Goal: Task Accomplishment & Management: Complete application form

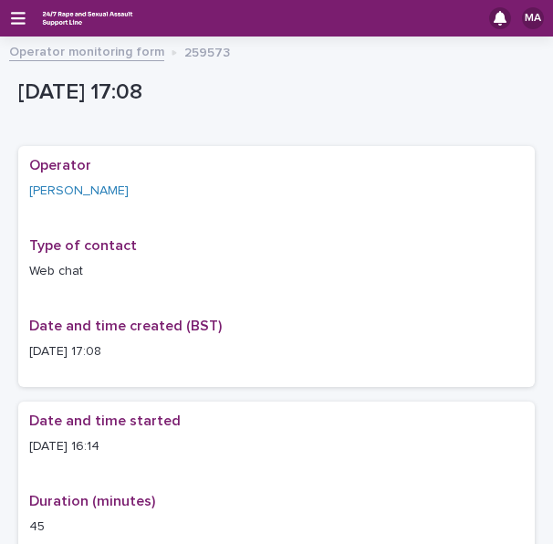
drag, startPoint x: 0, startPoint y: 0, endPoint x: 64, endPoint y: 55, distance: 84.1
click at [64, 55] on link "Operator monitoring form" at bounding box center [86, 50] width 155 height 21
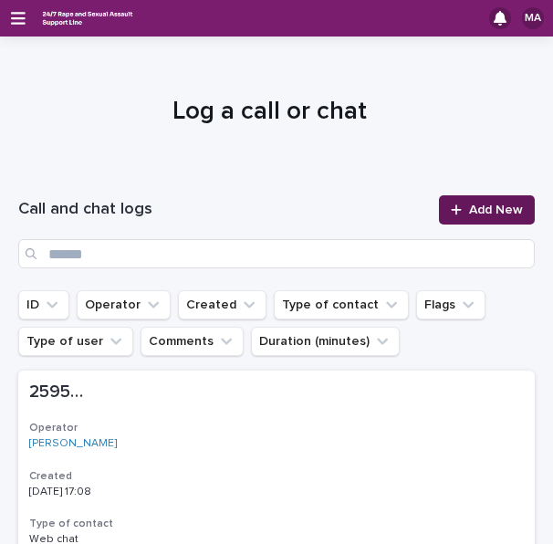
click at [490, 202] on link "Add New" at bounding box center [487, 209] width 96 height 29
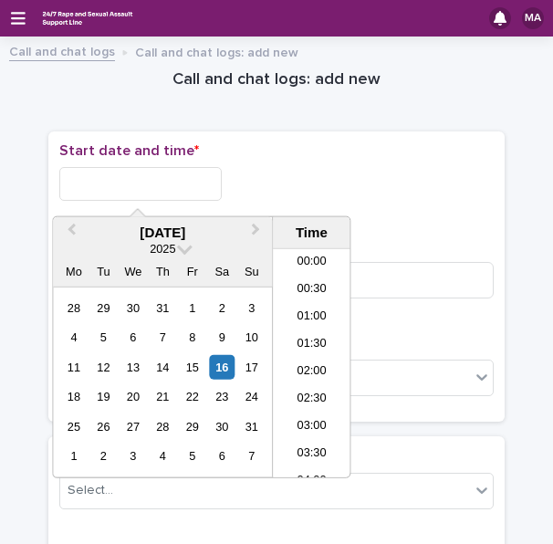
click at [155, 176] on input "text" at bounding box center [140, 184] width 162 height 34
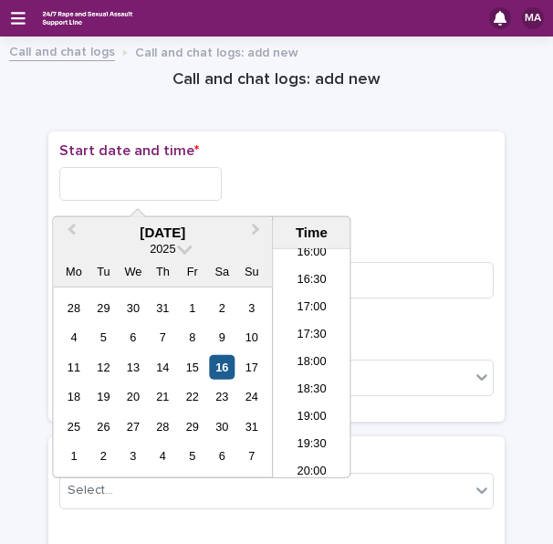
click at [225, 357] on div "16" at bounding box center [222, 367] width 25 height 25
click at [173, 179] on input "**********" at bounding box center [140, 184] width 162 height 34
drag, startPoint x: 139, startPoint y: 176, endPoint x: 197, endPoint y: 176, distance: 58.4
click at [193, 176] on input "**********" at bounding box center [140, 184] width 162 height 34
type input "**********"
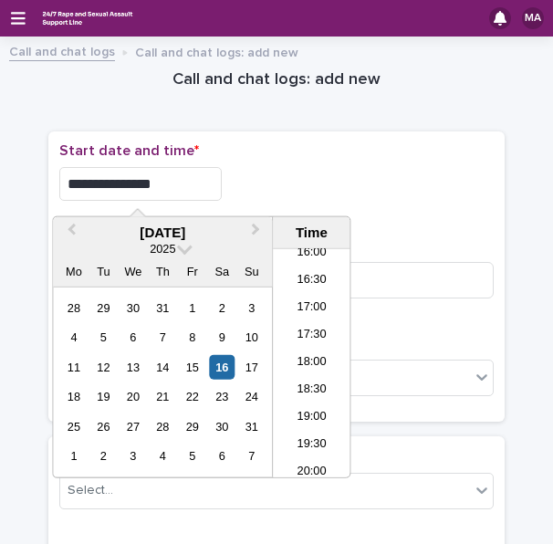
click at [289, 171] on div "**********" at bounding box center [276, 184] width 434 height 34
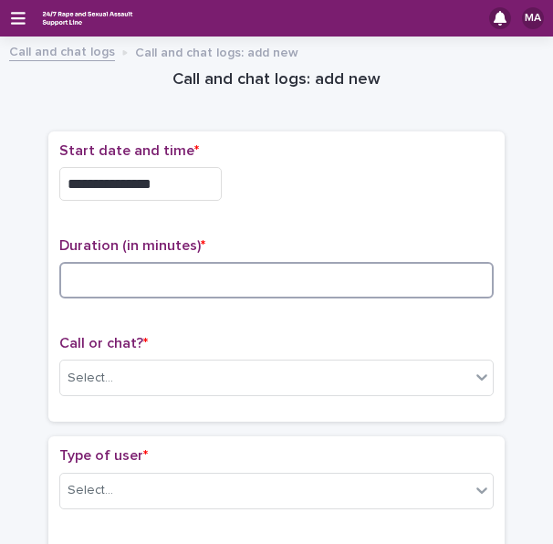
click at [197, 280] on input at bounding box center [276, 280] width 434 height 36
type input "**"
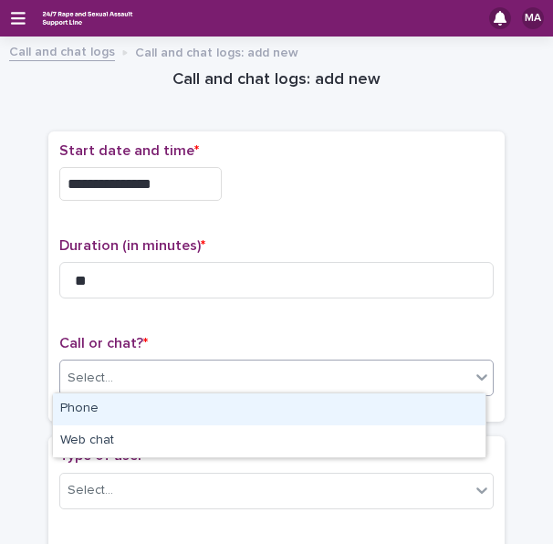
click at [124, 363] on div "Select..." at bounding box center [265, 378] width 410 height 30
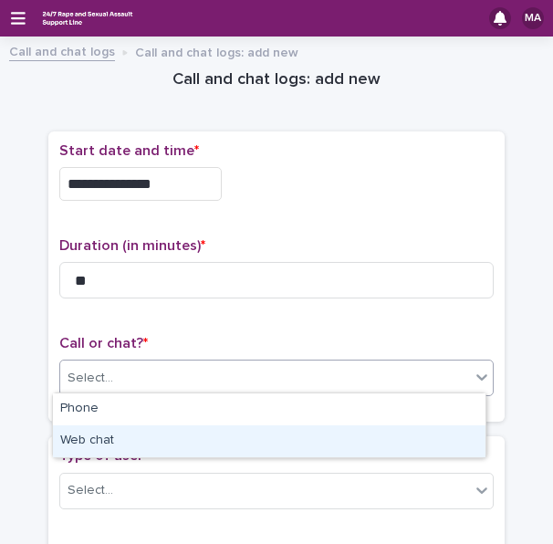
click at [98, 435] on div "Web chat" at bounding box center [269, 441] width 432 height 32
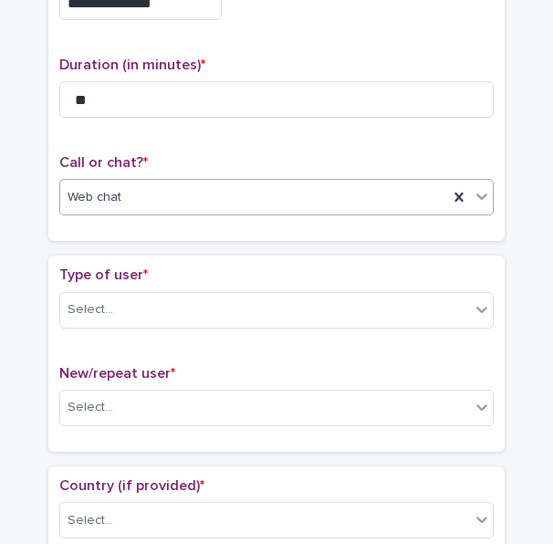
scroll to position [182, 0]
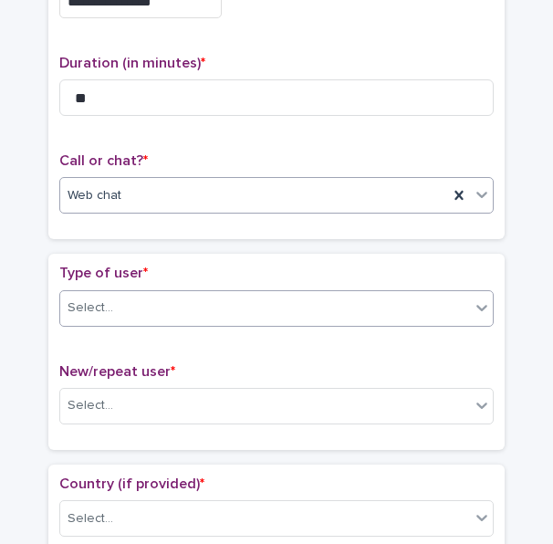
click at [224, 302] on div "Select..." at bounding box center [265, 308] width 410 height 30
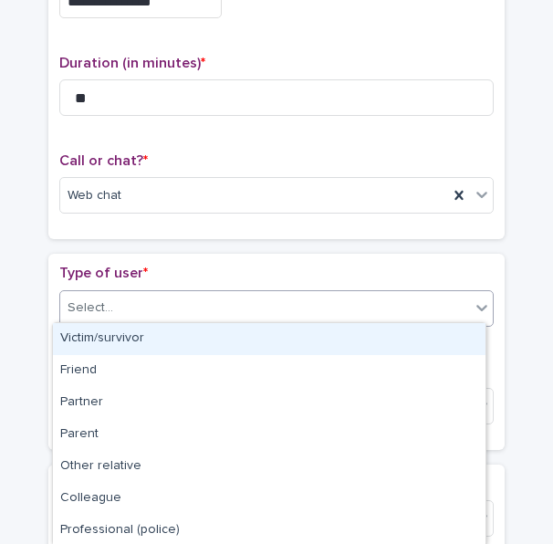
click at [190, 342] on div "Victim/survivor" at bounding box center [269, 339] width 432 height 32
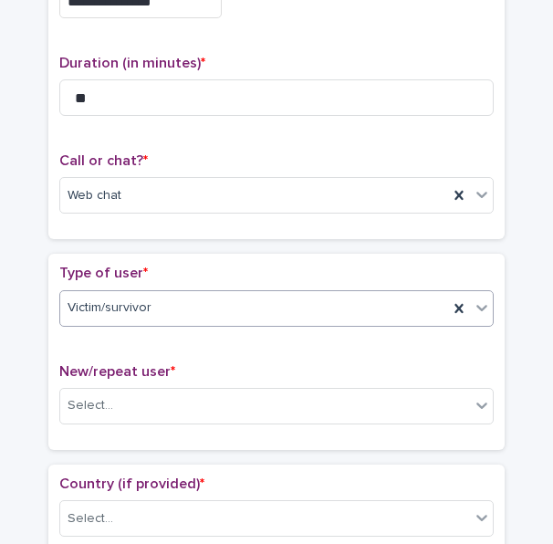
scroll to position [365, 0]
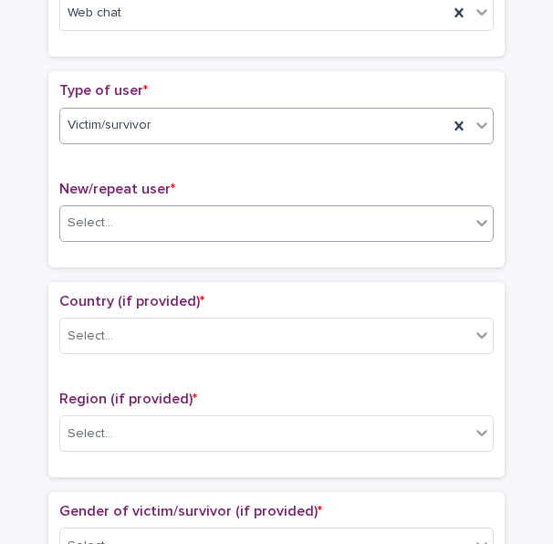
click at [199, 232] on div "Select..." at bounding box center [265, 223] width 410 height 30
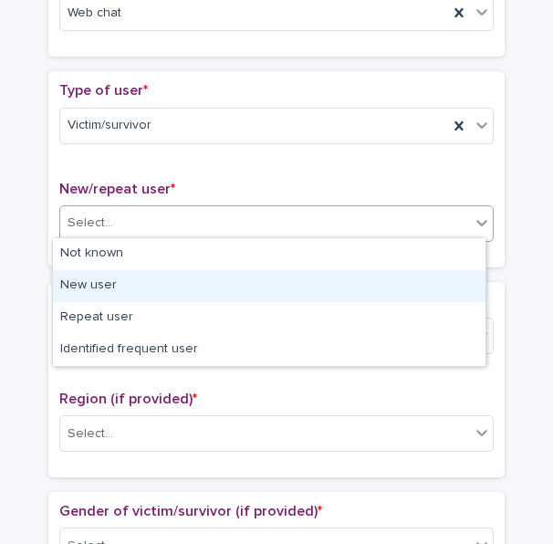
click at [175, 285] on div "New user" at bounding box center [269, 286] width 432 height 32
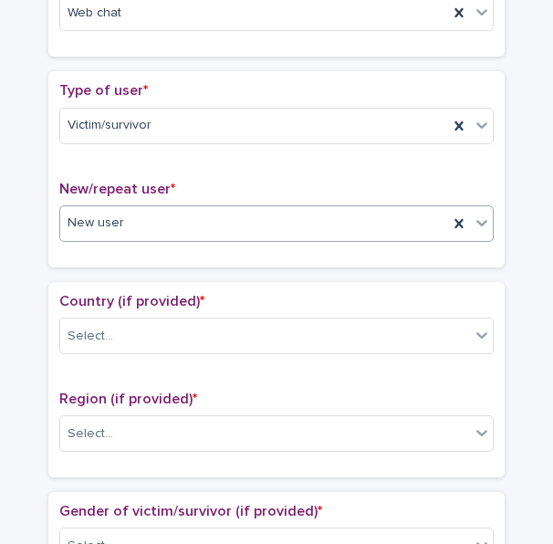
click at [167, 310] on div "Country (if provided) * Select..." at bounding box center [276, 331] width 434 height 76
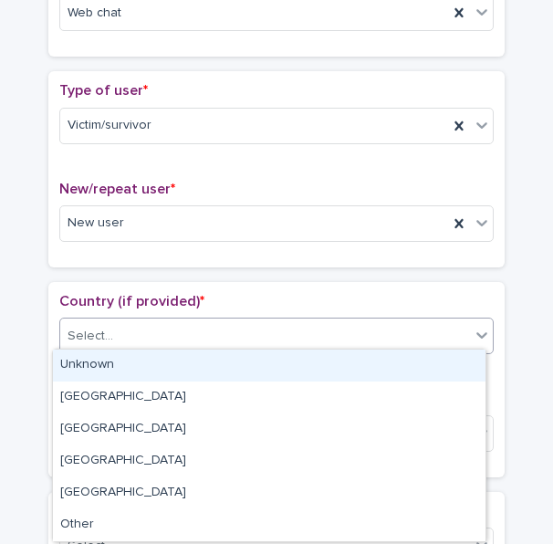
click at [164, 321] on div "Select..." at bounding box center [265, 336] width 410 height 30
click at [142, 358] on div "Unknown" at bounding box center [269, 365] width 432 height 32
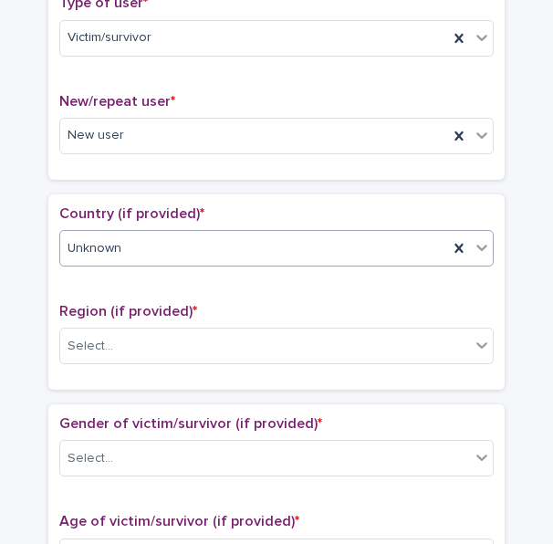
scroll to position [547, 0]
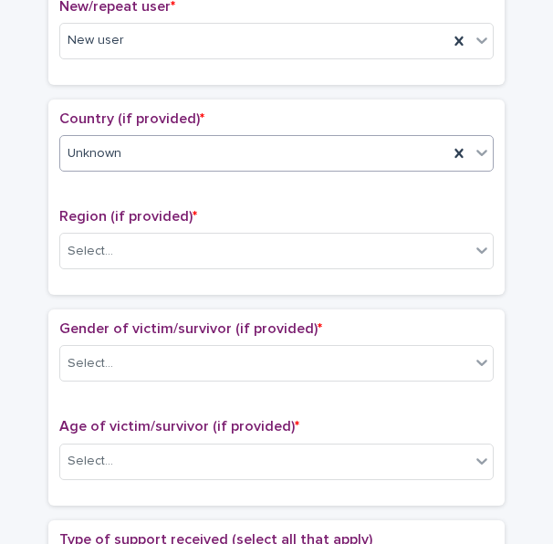
click at [186, 222] on div "Region (if provided) * Select..." at bounding box center [276, 246] width 434 height 76
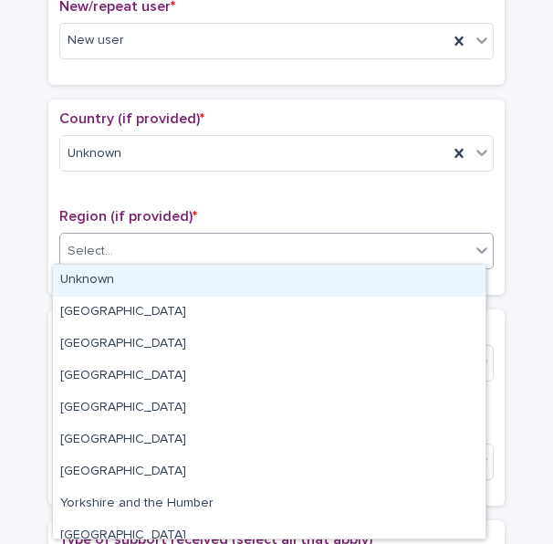
click at [175, 241] on div "Select..." at bounding box center [265, 251] width 410 height 30
click at [142, 277] on div "Unknown" at bounding box center [269, 281] width 432 height 32
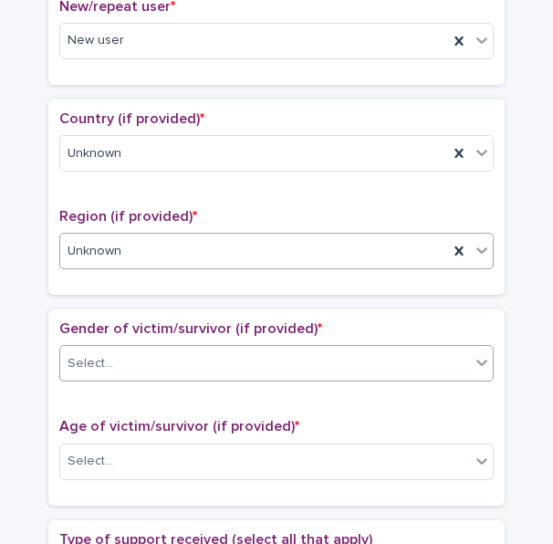
click at [126, 350] on div "Select..." at bounding box center [265, 363] width 410 height 30
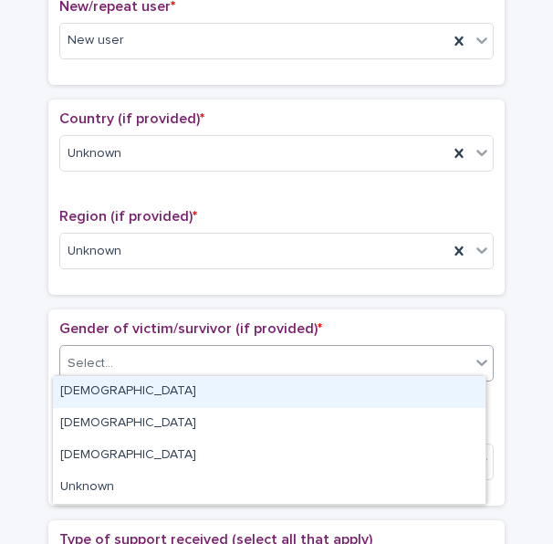
click at [110, 396] on div "[DEMOGRAPHIC_DATA]" at bounding box center [269, 392] width 432 height 32
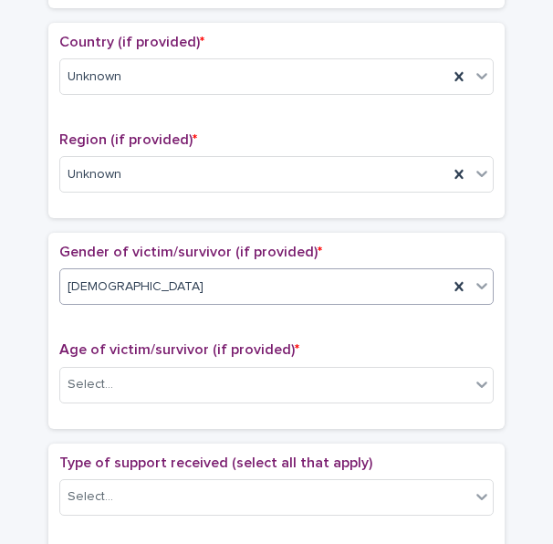
scroll to position [730, 0]
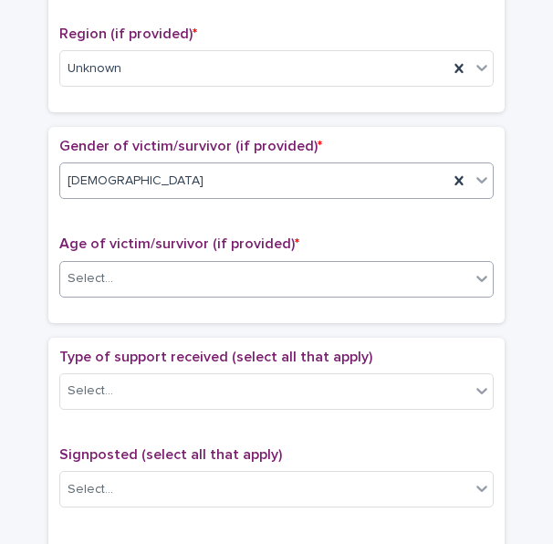
click at [204, 264] on div "Select..." at bounding box center [265, 279] width 410 height 30
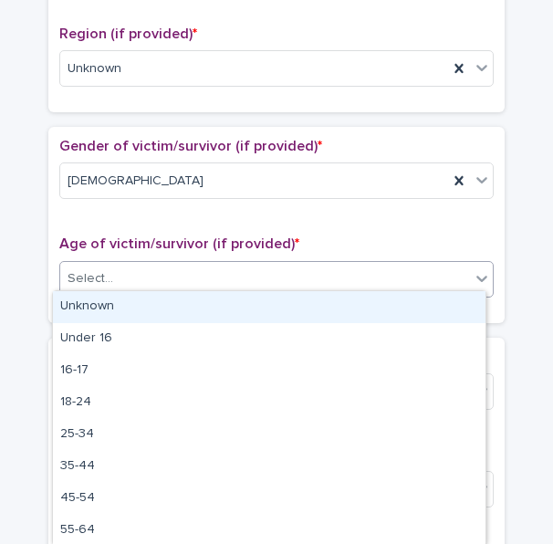
click at [135, 305] on div "Unknown" at bounding box center [269, 307] width 432 height 32
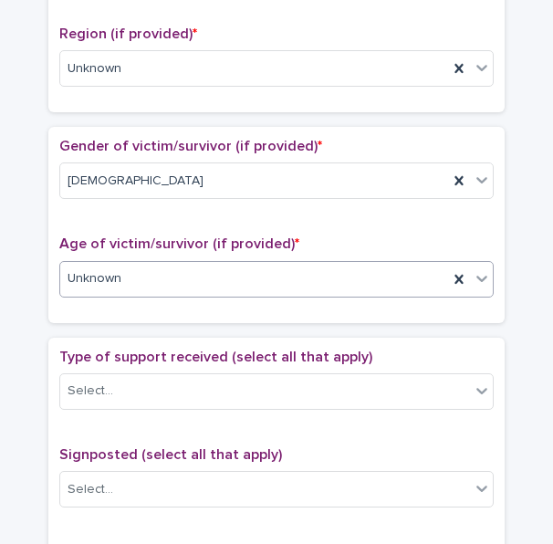
click at [162, 265] on div "Unknown" at bounding box center [254, 279] width 388 height 30
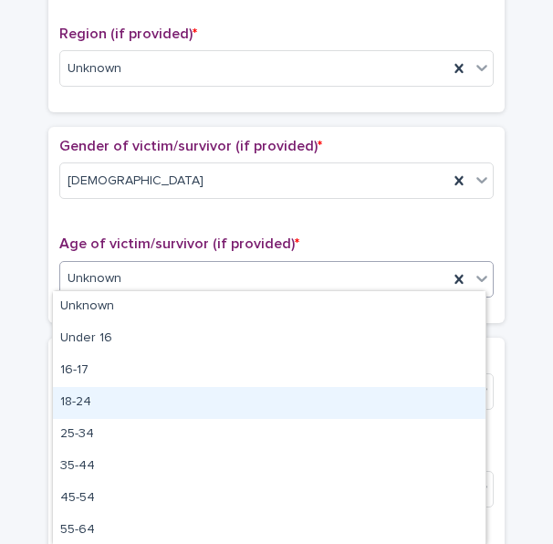
click at [104, 404] on div "18-24" at bounding box center [269, 403] width 432 height 32
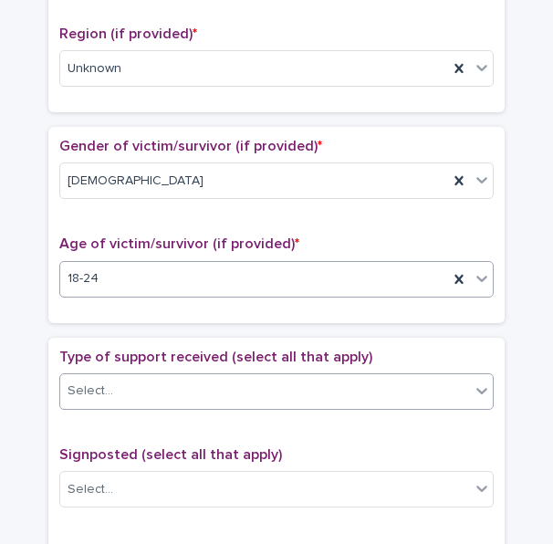
click at [122, 379] on div "Select..." at bounding box center [265, 391] width 410 height 30
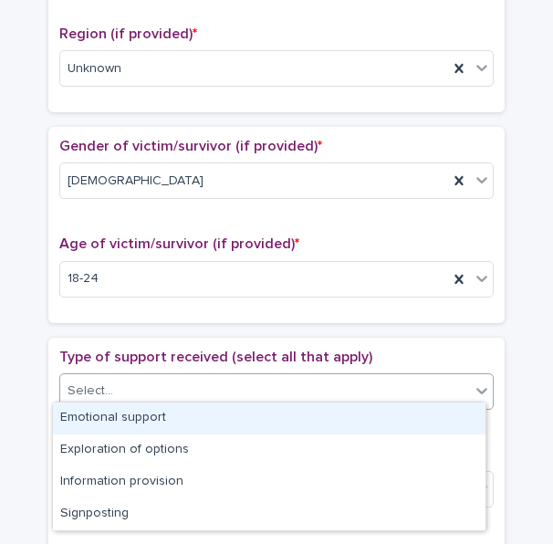
click at [119, 410] on div "Emotional support" at bounding box center [269, 418] width 432 height 32
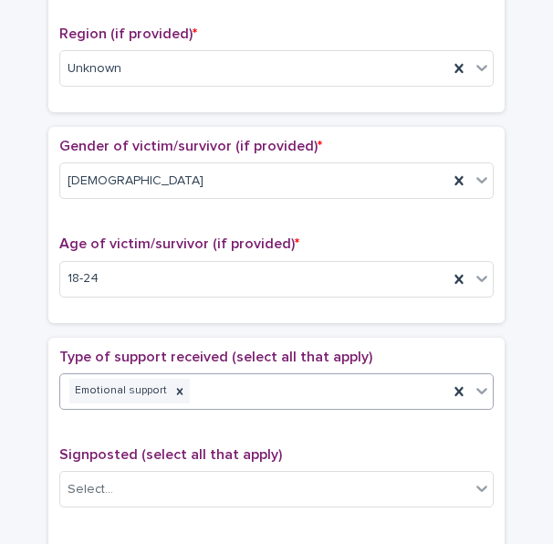
click at [186, 384] on div "Emotional support" at bounding box center [254, 391] width 388 height 32
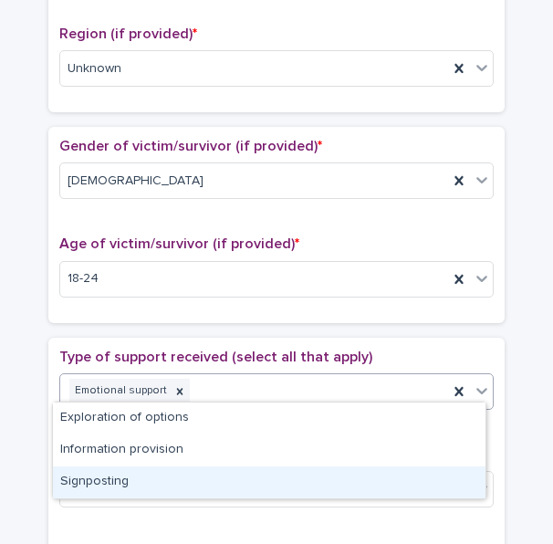
click at [153, 466] on div "Signposting" at bounding box center [269, 482] width 432 height 32
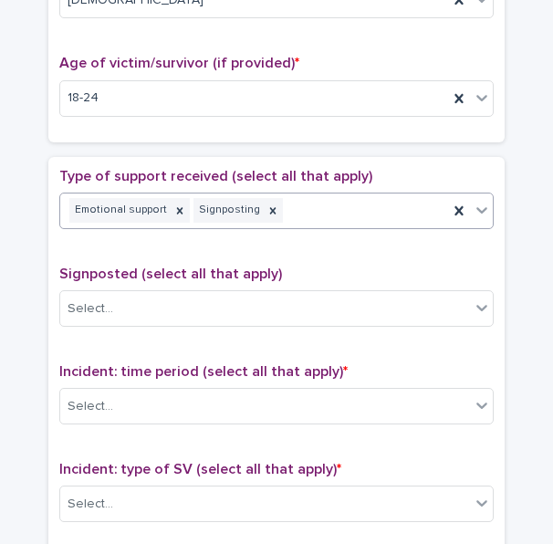
scroll to position [912, 0]
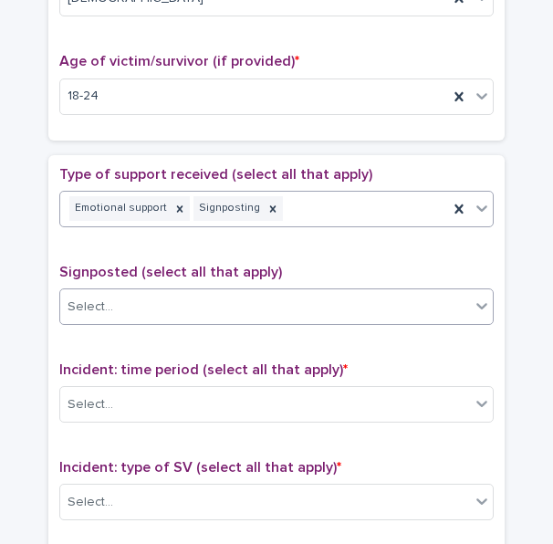
click at [239, 300] on div "Select..." at bounding box center [265, 307] width 410 height 30
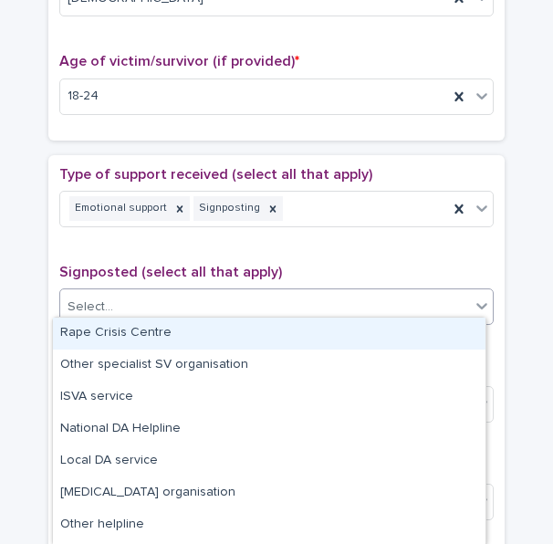
click at [266, 329] on div "Rape Crisis Centre" at bounding box center [269, 333] width 432 height 32
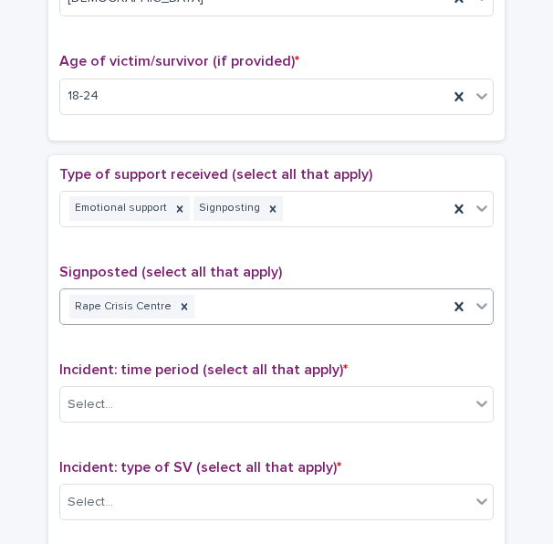
scroll to position [1003, 0]
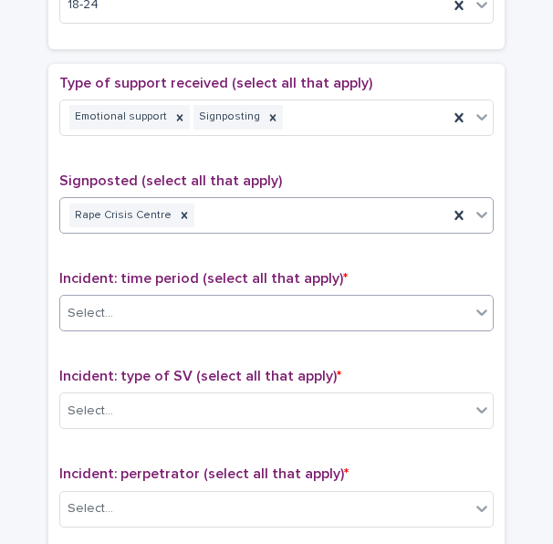
click at [213, 298] on div "Select..." at bounding box center [265, 313] width 410 height 30
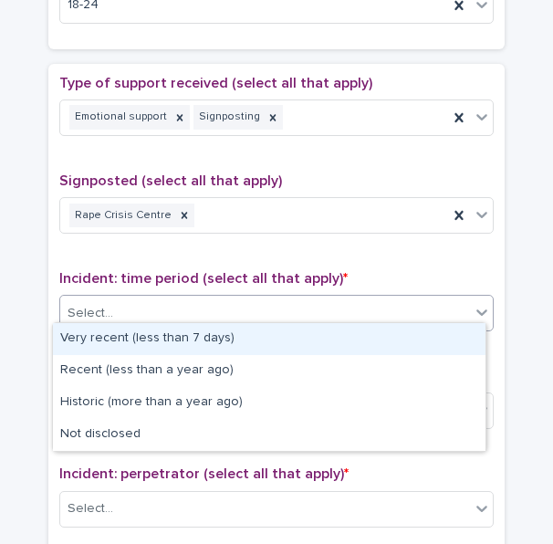
click at [230, 333] on div "Very recent (less than 7 days)" at bounding box center [269, 339] width 432 height 32
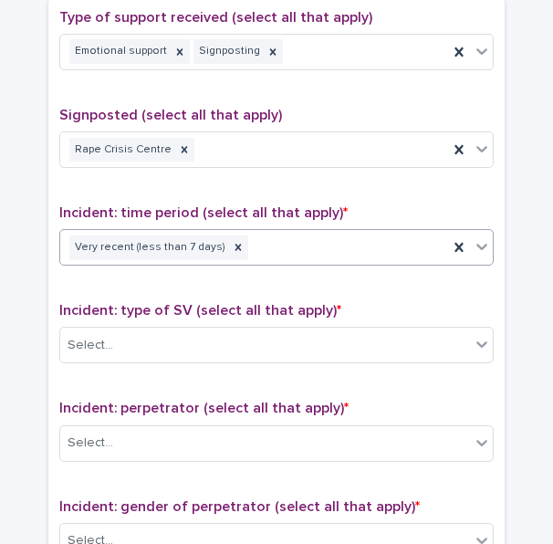
scroll to position [1095, 0]
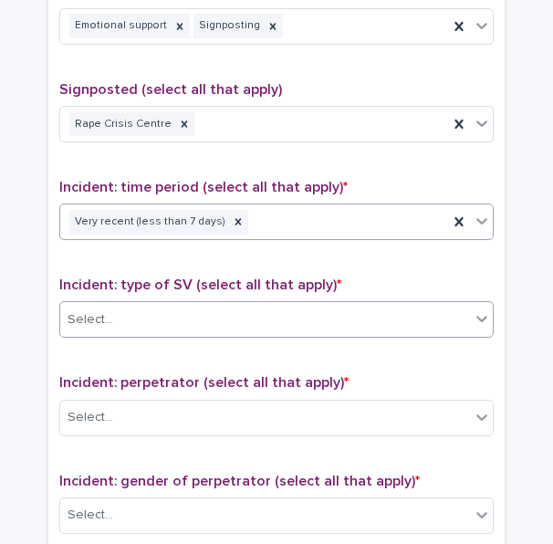
click at [368, 305] on div "Select..." at bounding box center [265, 320] width 410 height 30
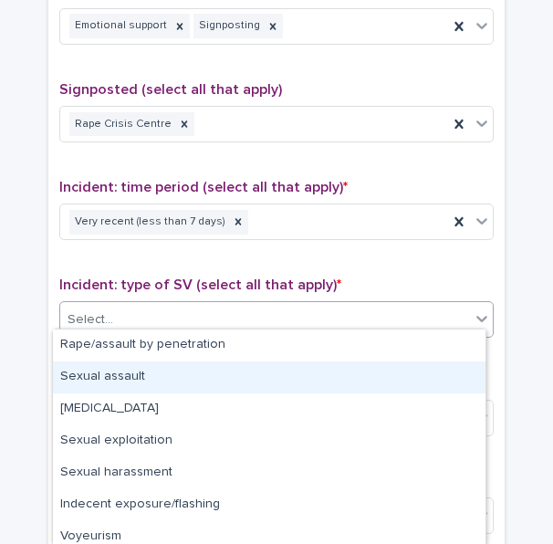
click at [193, 363] on div "Sexual assault" at bounding box center [269, 377] width 432 height 32
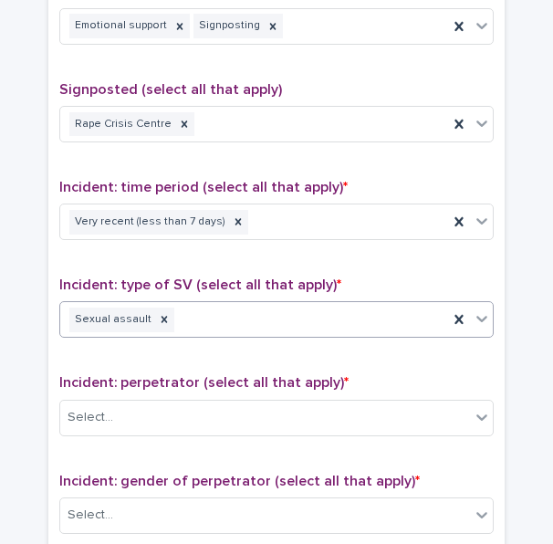
click at [307, 324] on div "Sexual assault" at bounding box center [254, 320] width 388 height 32
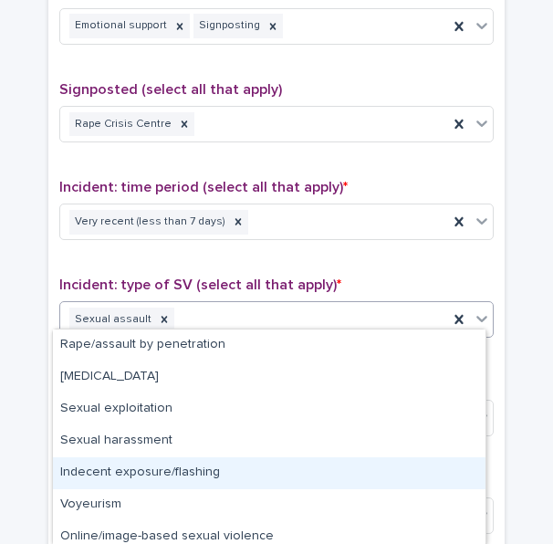
drag, startPoint x: 224, startPoint y: 455, endPoint x: 225, endPoint y: 473, distance: 18.3
click at [225, 473] on div "Indecent exposure/flashing" at bounding box center [269, 473] width 432 height 32
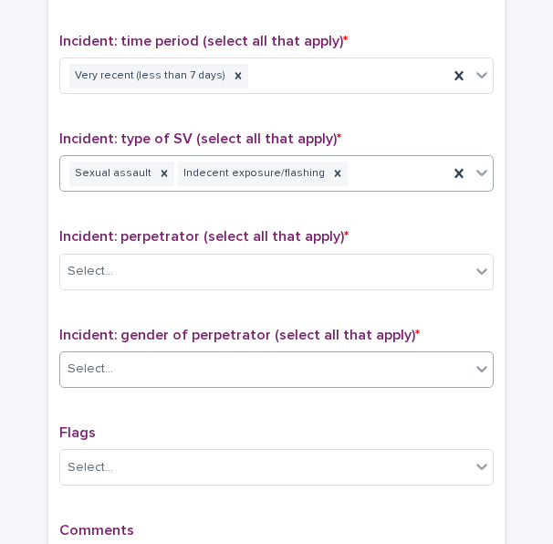
scroll to position [1277, 0]
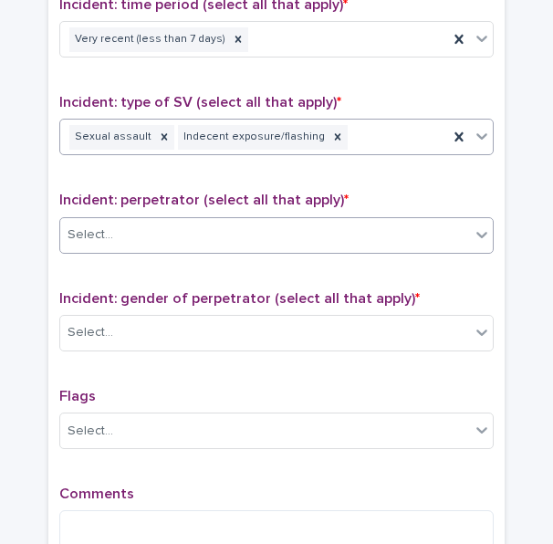
click at [201, 236] on div "Select..." at bounding box center [265, 235] width 410 height 30
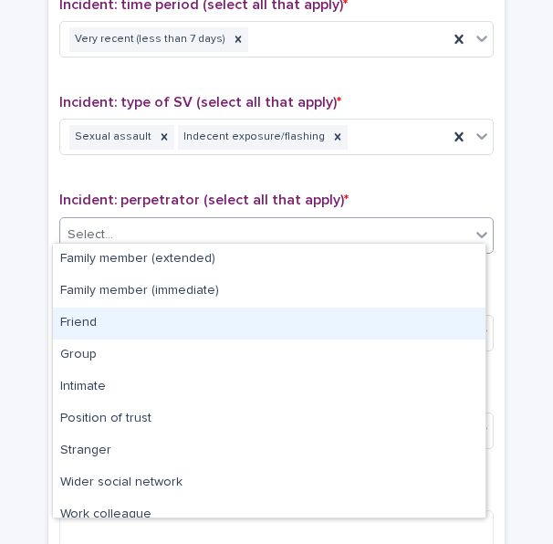
click at [114, 337] on div "Friend" at bounding box center [269, 323] width 432 height 32
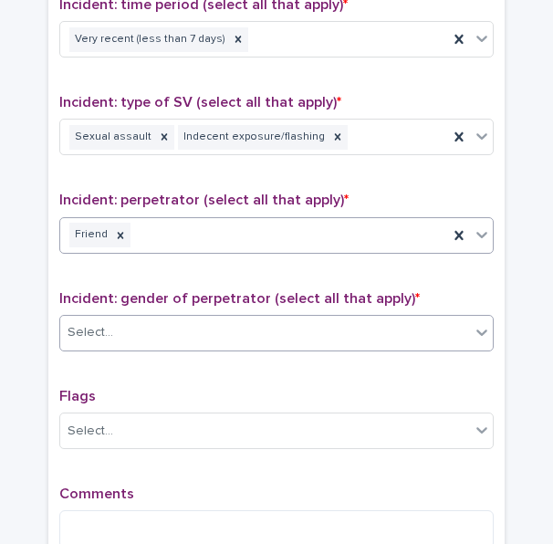
click at [157, 318] on div "Select..." at bounding box center [265, 332] width 410 height 30
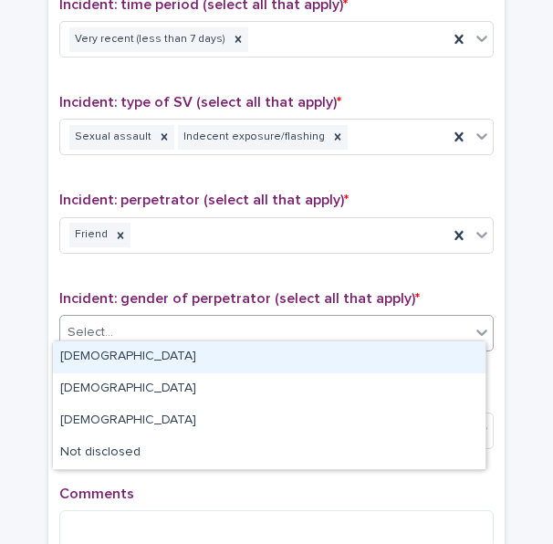
click at [142, 350] on div "[DEMOGRAPHIC_DATA]" at bounding box center [269, 357] width 432 height 32
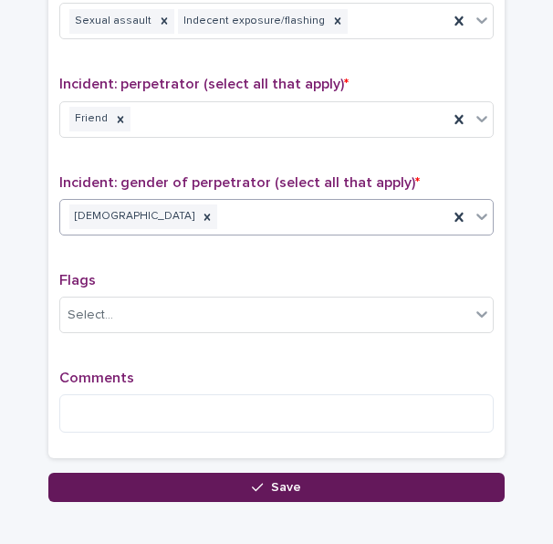
scroll to position [1459, 0]
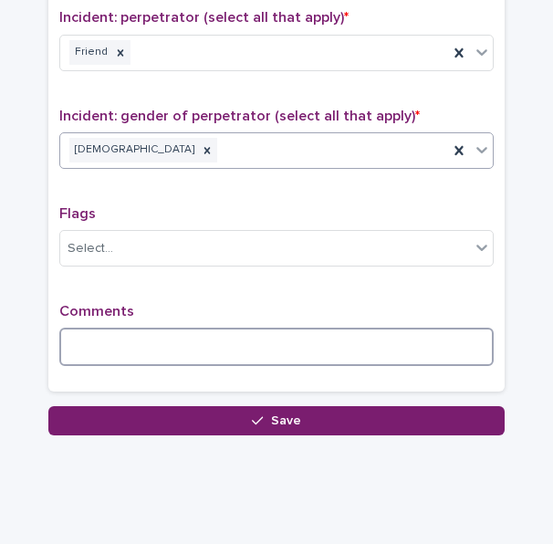
click at [150, 337] on textarea at bounding box center [276, 346] width 434 height 38
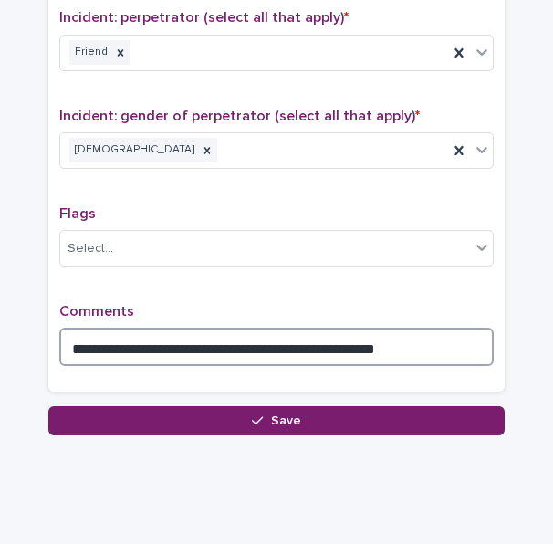
click at [403, 333] on textarea "**********" at bounding box center [276, 346] width 434 height 38
click at [213, 340] on textarea "**********" at bounding box center [276, 346] width 434 height 38
drag, startPoint x: 276, startPoint y: 337, endPoint x: 213, endPoint y: 335, distance: 63.0
click at [231, 336] on textarea "**********" at bounding box center [276, 346] width 434 height 38
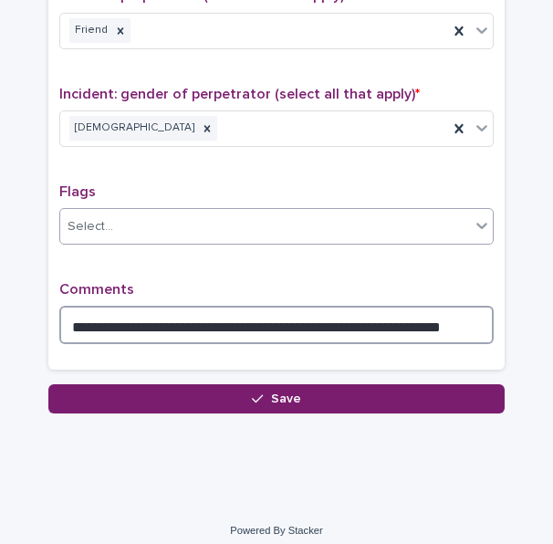
scroll to position [1483, 0]
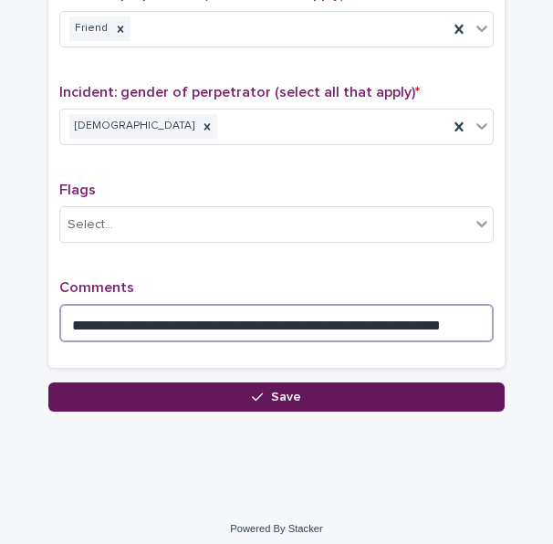
type textarea "**********"
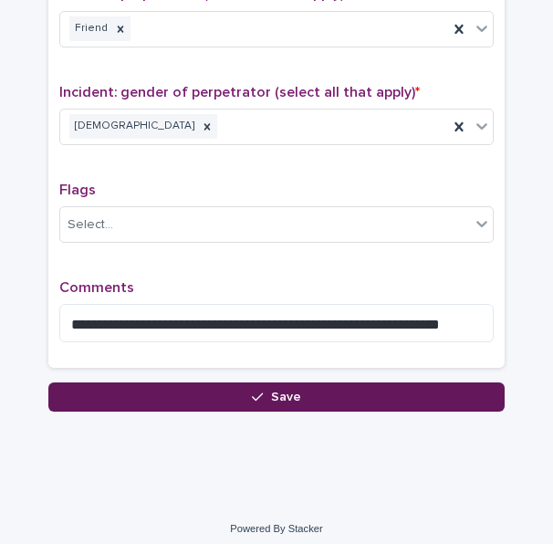
click at [148, 382] on button "Save" at bounding box center [276, 396] width 456 height 29
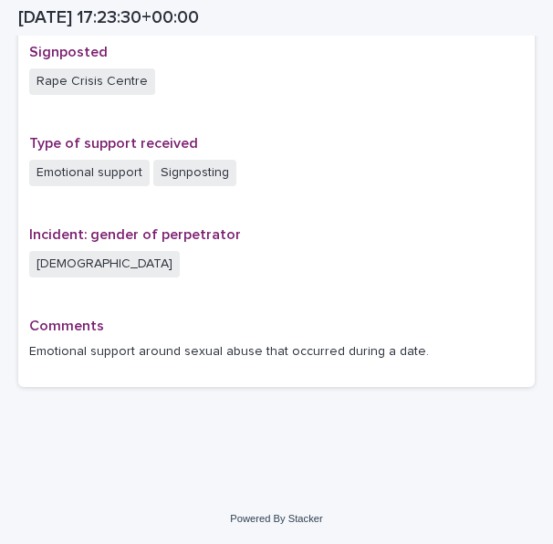
scroll to position [1219, 0]
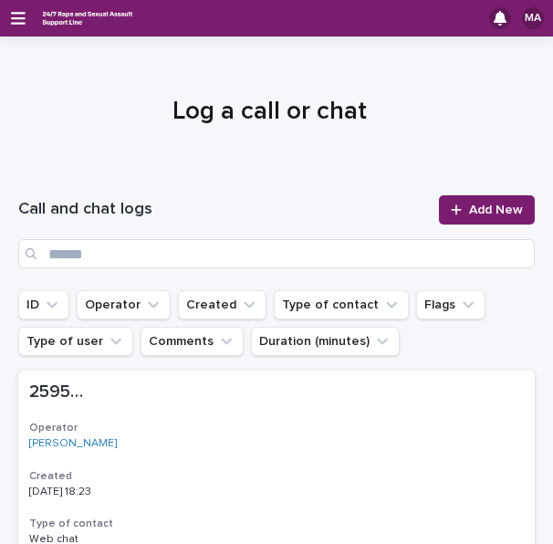
click at [465, 190] on div "Call and chat logs Add New" at bounding box center [276, 231] width 516 height 117
click at [469, 201] on link "Add New" at bounding box center [487, 209] width 96 height 29
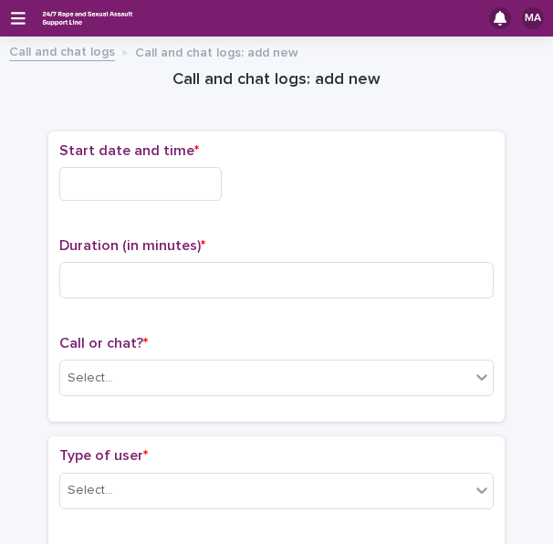
click at [179, 176] on input "text" at bounding box center [140, 184] width 162 height 34
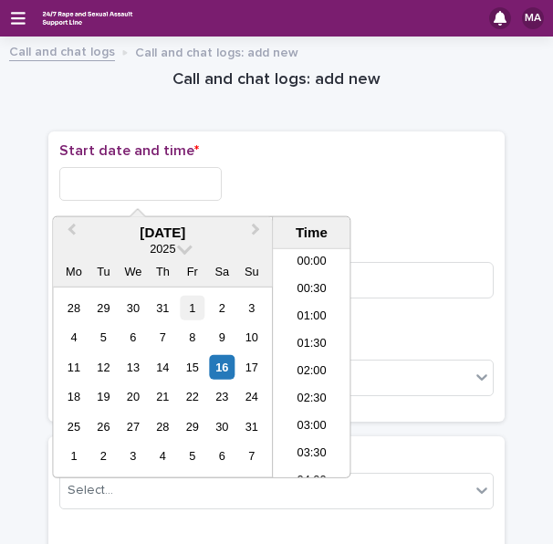
scroll to position [912, 0]
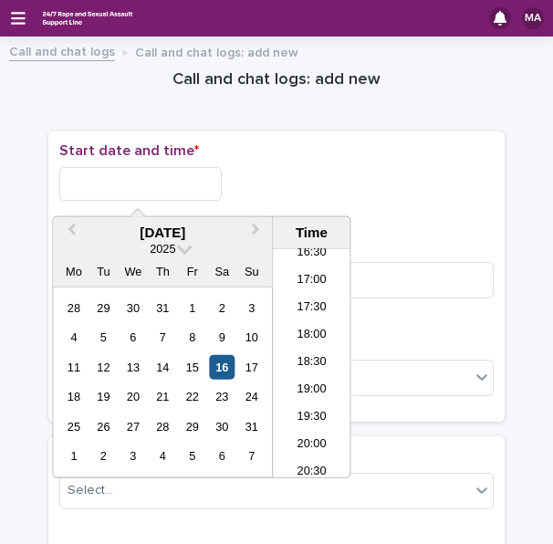
click at [228, 371] on div "16" at bounding box center [222, 367] width 25 height 25
drag, startPoint x: 122, startPoint y: 183, endPoint x: 192, endPoint y: 180, distance: 70.3
click at [192, 180] on input "**********" at bounding box center [140, 184] width 162 height 34
type input "**********"
click at [313, 177] on div "**********" at bounding box center [276, 184] width 434 height 34
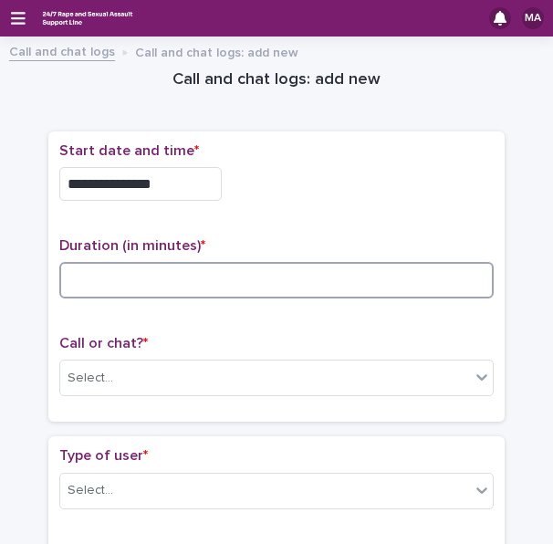
click at [184, 275] on input at bounding box center [276, 280] width 434 height 36
type input "*"
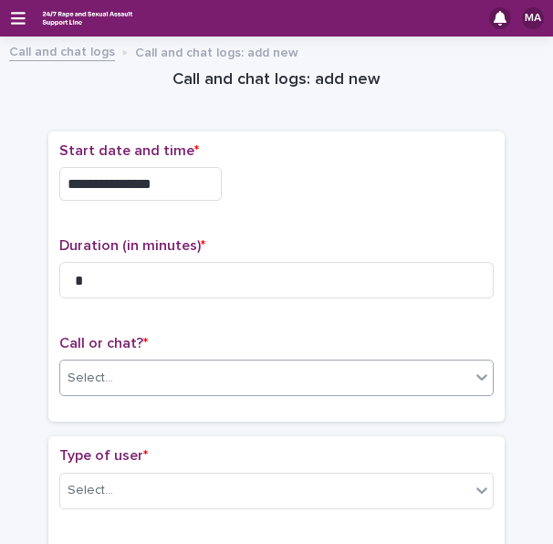
click at [148, 366] on div "Select..." at bounding box center [265, 378] width 410 height 30
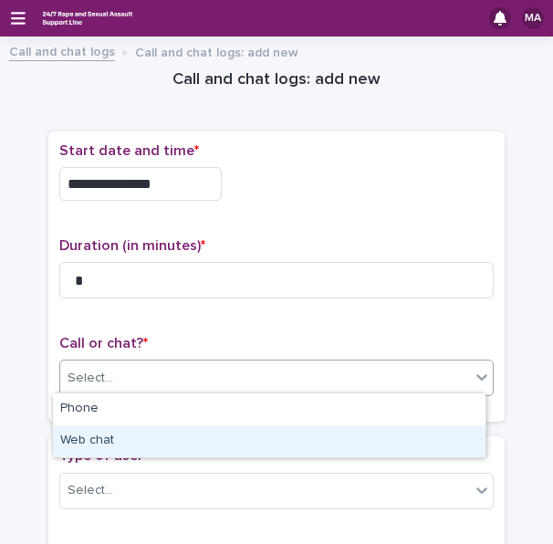
click at [102, 445] on div "Web chat" at bounding box center [269, 441] width 432 height 32
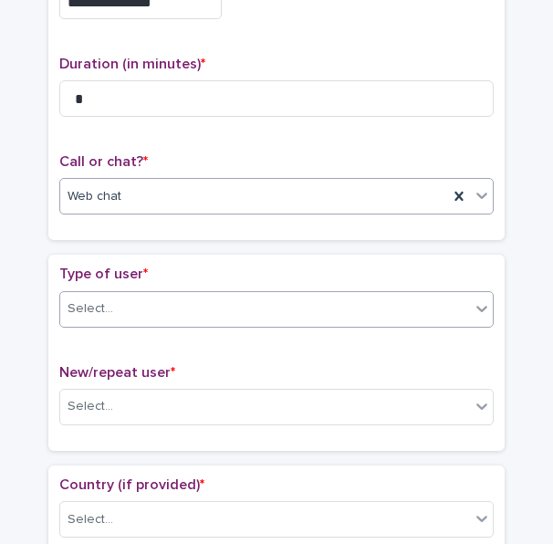
scroll to position [182, 0]
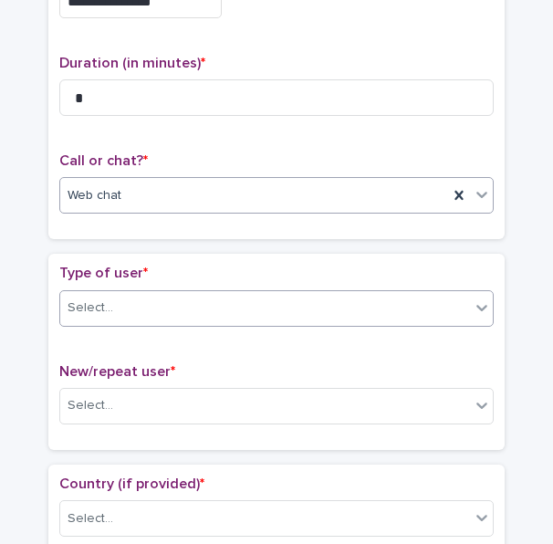
click at [168, 304] on div "Select..." at bounding box center [265, 308] width 410 height 30
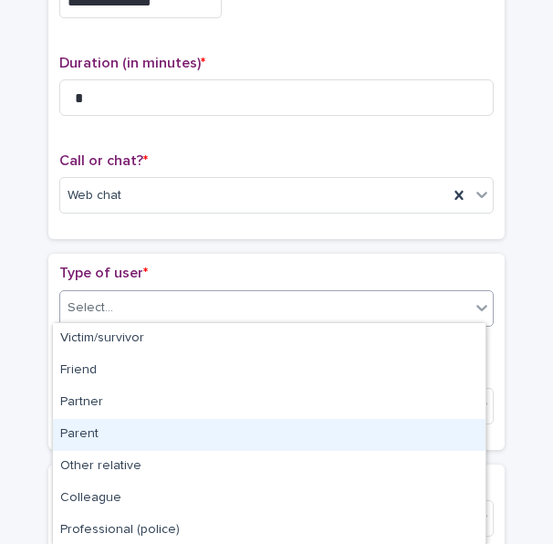
scroll to position [257, 0]
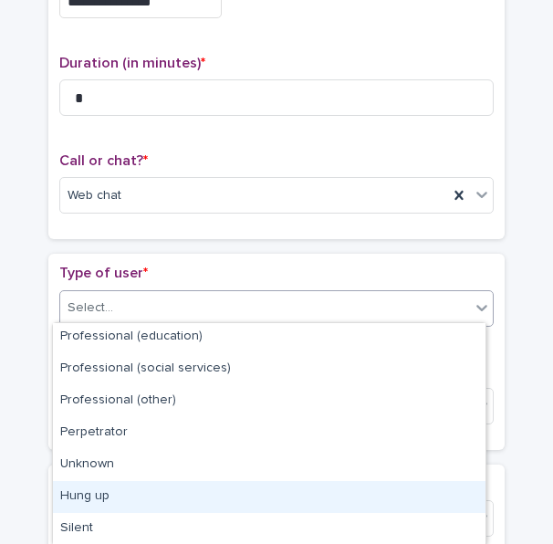
click at [109, 503] on div "Hung up" at bounding box center [269, 497] width 432 height 32
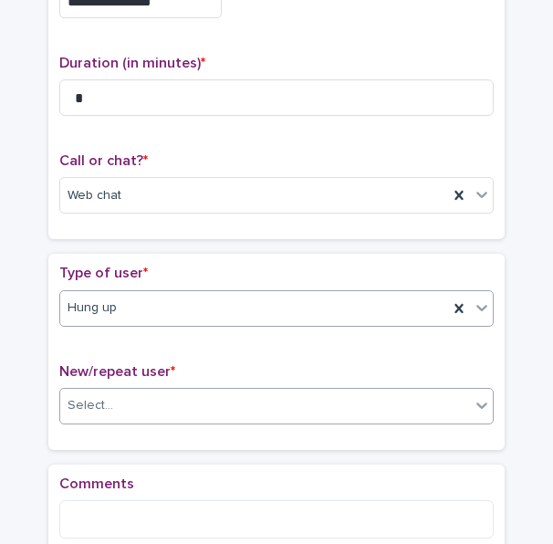
click at [183, 395] on div "Select..." at bounding box center [265, 405] width 410 height 30
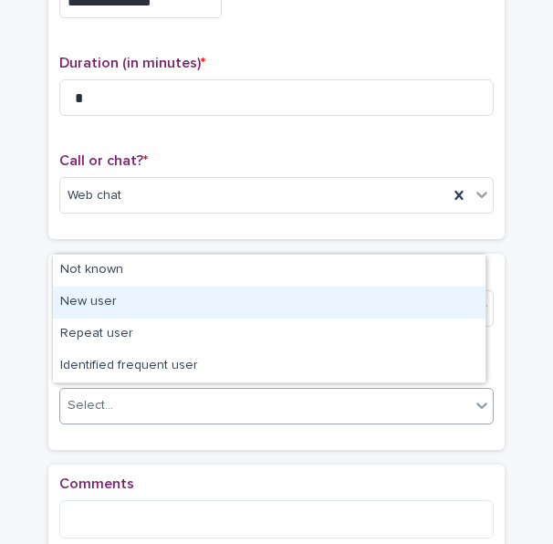
click at [147, 300] on div "New user" at bounding box center [269, 302] width 432 height 32
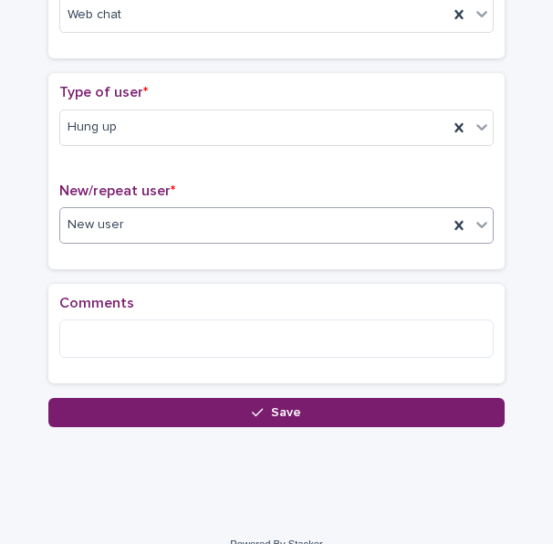
scroll to position [365, 0]
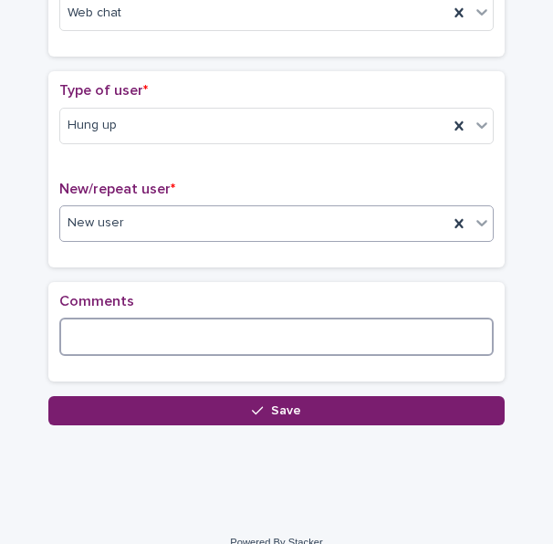
click at [185, 342] on textarea at bounding box center [276, 336] width 434 height 38
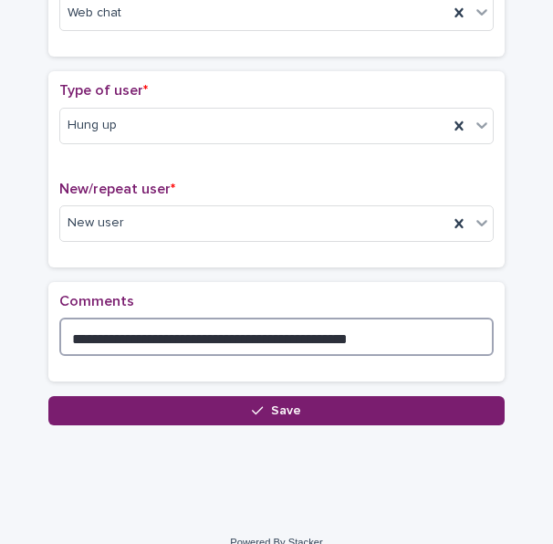
click at [193, 333] on textarea "**********" at bounding box center [276, 336] width 434 height 38
click at [391, 331] on textarea "**********" at bounding box center [276, 336] width 434 height 38
click at [59, 331] on textarea "**********" at bounding box center [276, 336] width 434 height 38
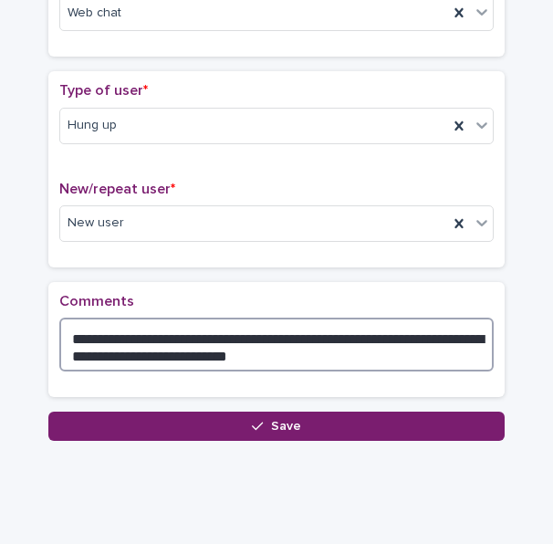
click at [177, 329] on textarea "**********" at bounding box center [276, 344] width 434 height 54
click at [182, 329] on textarea "**********" at bounding box center [276, 344] width 434 height 54
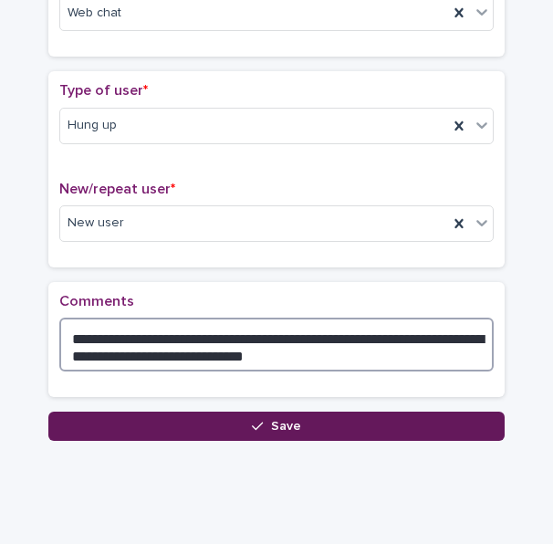
type textarea "**********"
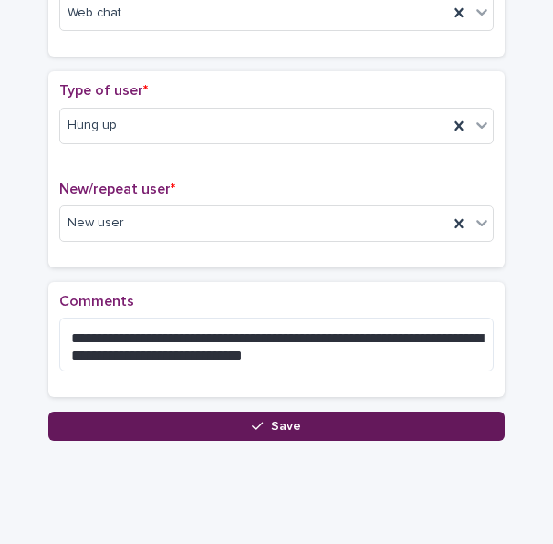
click at [233, 411] on button "Save" at bounding box center [276, 425] width 456 height 29
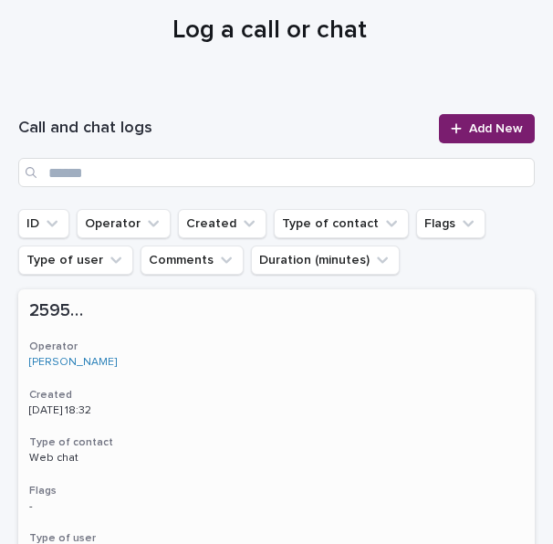
scroll to position [182, 0]
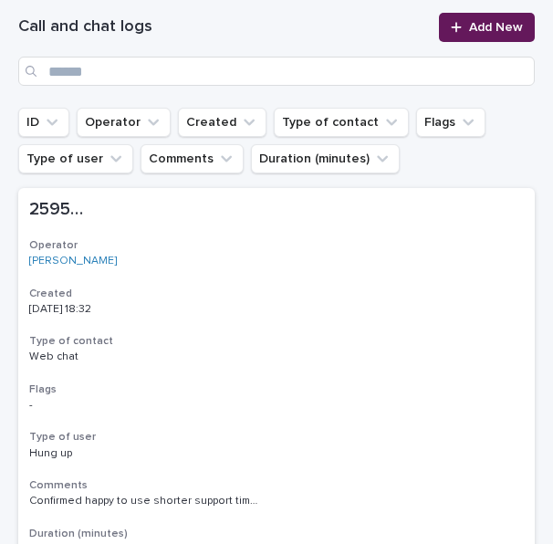
click at [469, 26] on span "Add New" at bounding box center [496, 27] width 54 height 13
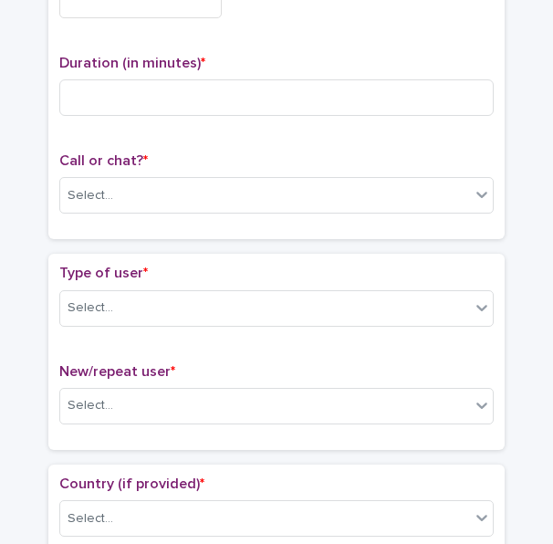
scroll to position [192, 0]
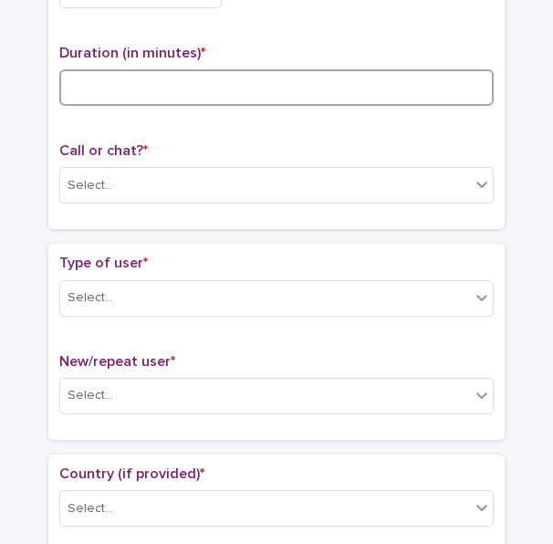
click at [306, 72] on input at bounding box center [276, 87] width 434 height 36
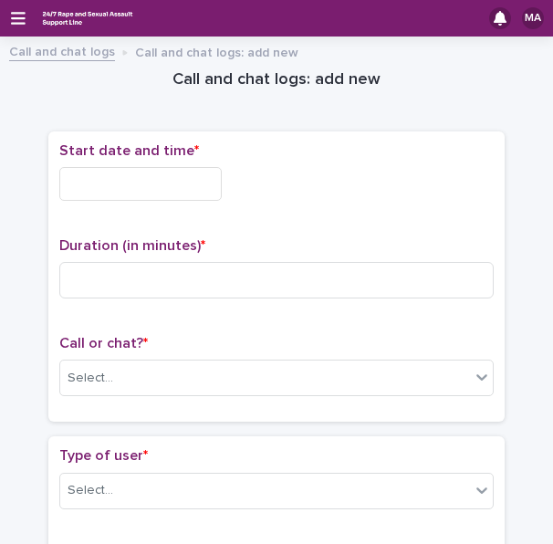
click at [135, 192] on input "text" at bounding box center [140, 184] width 162 height 34
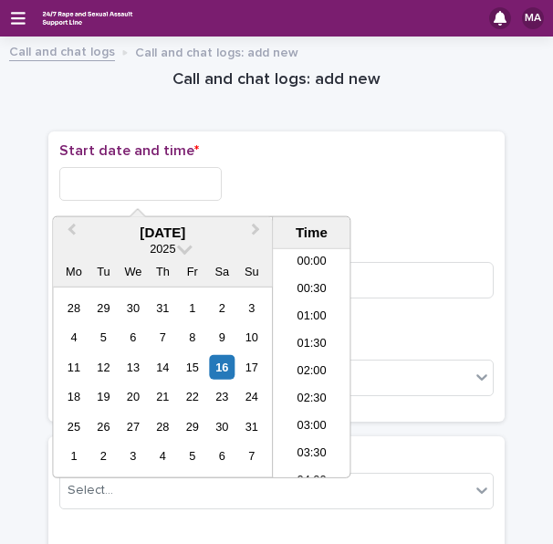
scroll to position [912, 0]
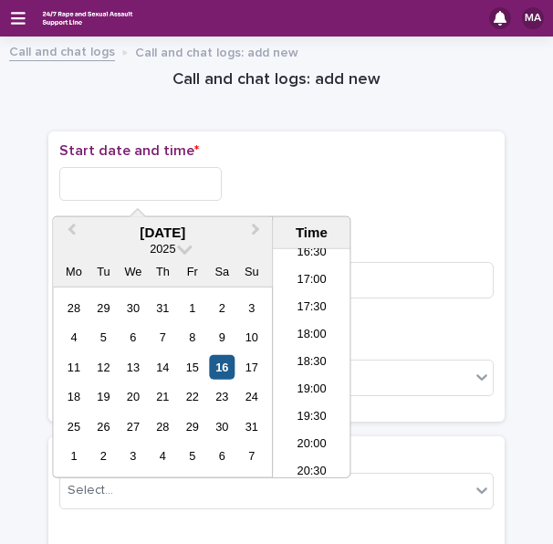
click at [221, 367] on div "16" at bounding box center [222, 367] width 25 height 25
click at [158, 186] on input "**********" at bounding box center [140, 184] width 162 height 34
drag, startPoint x: 124, startPoint y: 182, endPoint x: 186, endPoint y: 181, distance: 62.0
click at [186, 181] on input "**********" at bounding box center [140, 184] width 162 height 34
type input "**********"
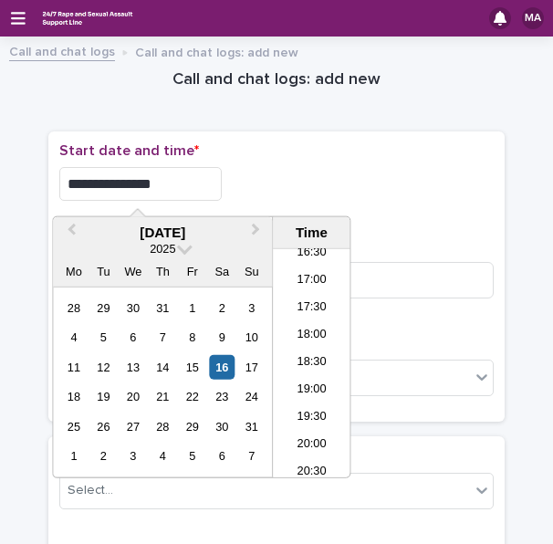
click at [309, 156] on p "Start date and time *" at bounding box center [276, 150] width 434 height 17
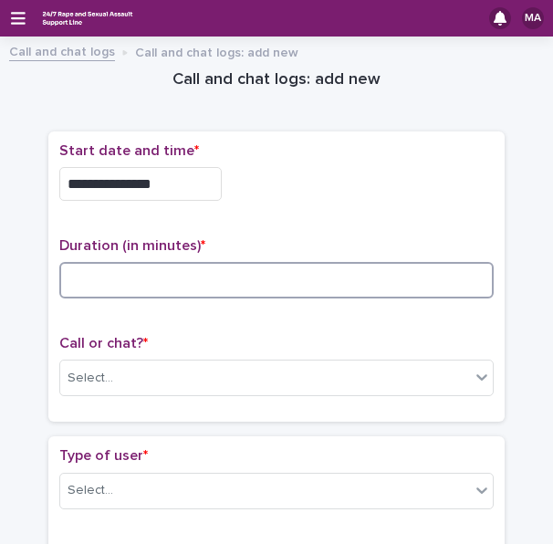
click at [273, 281] on input at bounding box center [276, 280] width 434 height 36
type input "*"
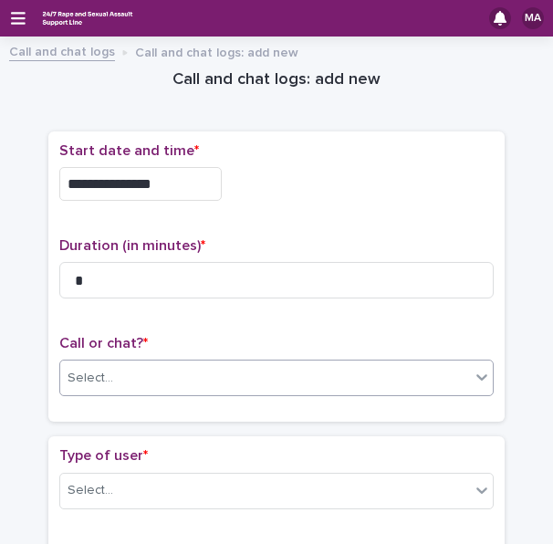
click at [103, 378] on div "Select..." at bounding box center [90, 377] width 46 height 19
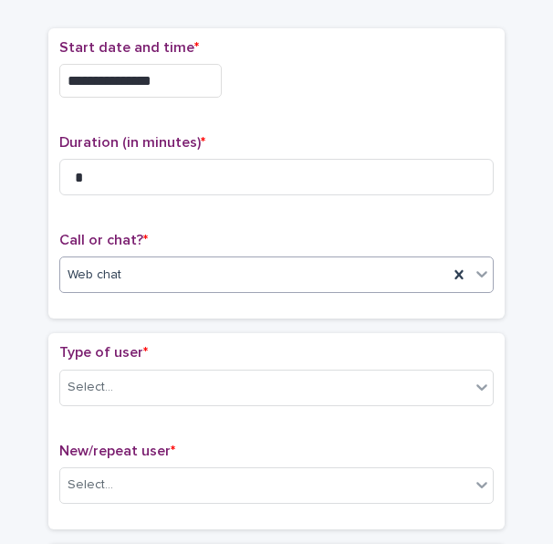
scroll to position [182, 0]
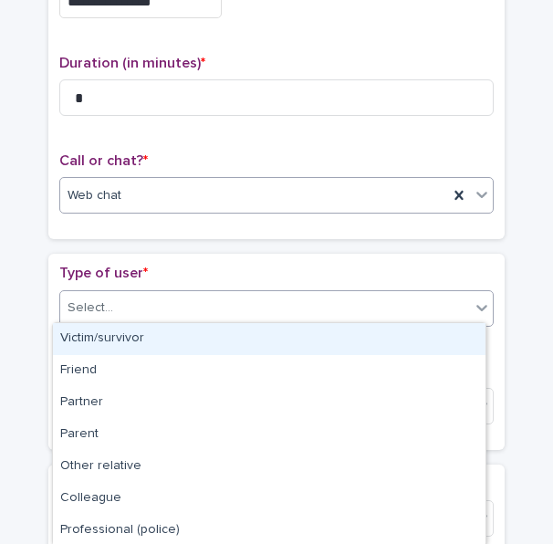
click at [152, 297] on div "Select..." at bounding box center [265, 308] width 410 height 30
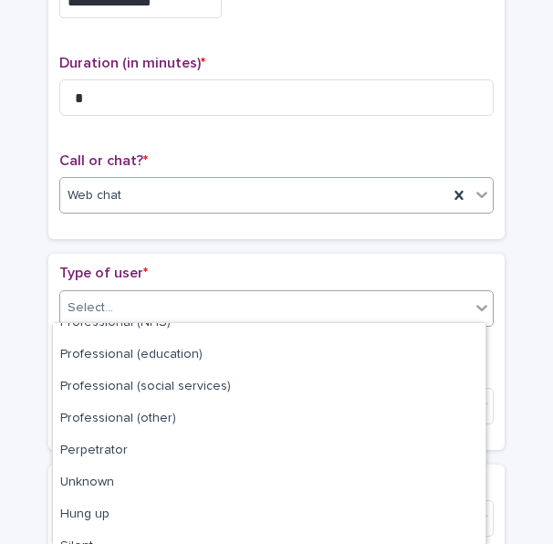
scroll to position [257, 0]
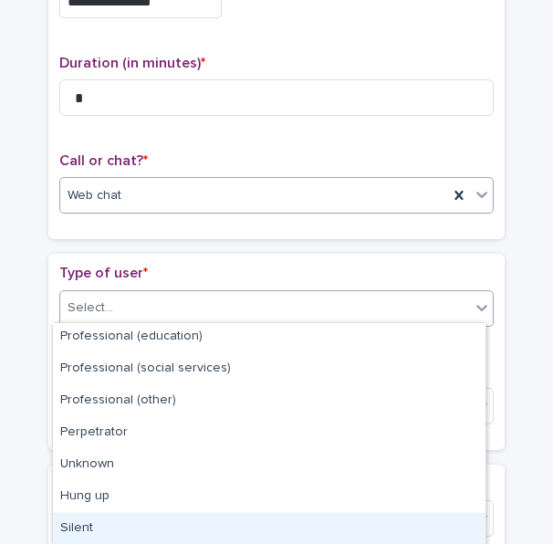
click at [111, 517] on div "Silent" at bounding box center [269, 529] width 432 height 32
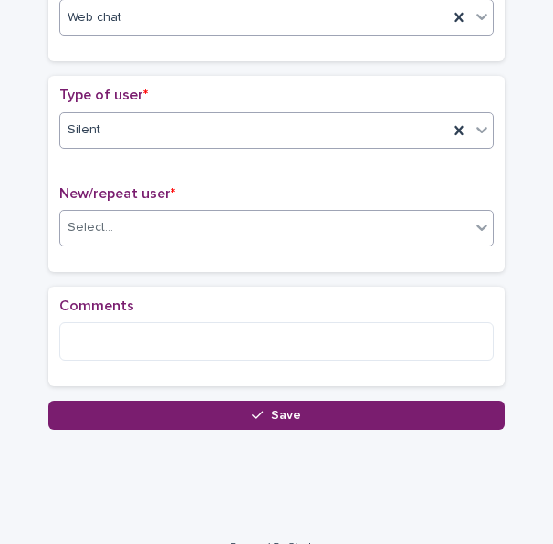
scroll to position [368, 0]
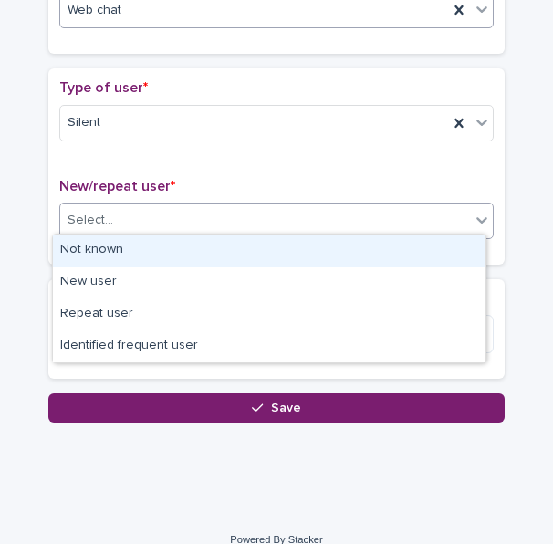
click at [194, 216] on div "Select..." at bounding box center [265, 220] width 410 height 30
click at [171, 132] on div "Silent" at bounding box center [254, 123] width 388 height 30
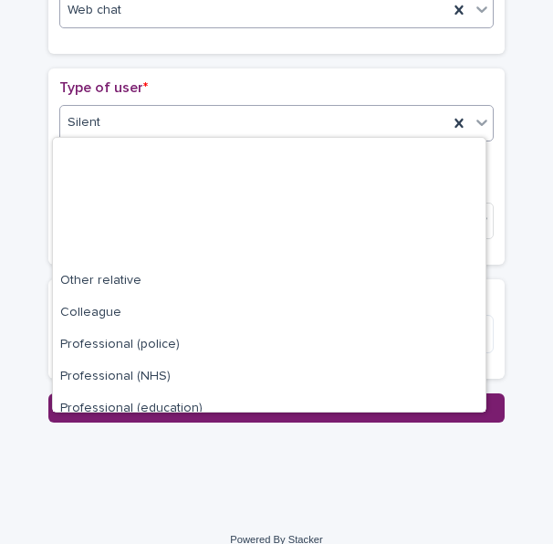
scroll to position [205, 0]
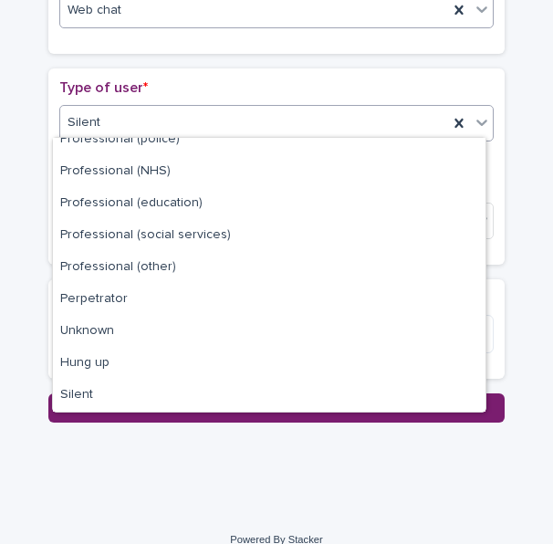
click at [202, 109] on div "Silent" at bounding box center [254, 123] width 388 height 30
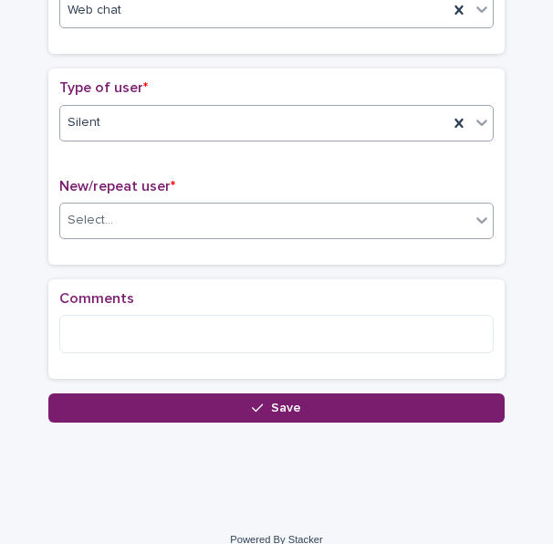
click at [135, 223] on div "Select..." at bounding box center [265, 220] width 410 height 30
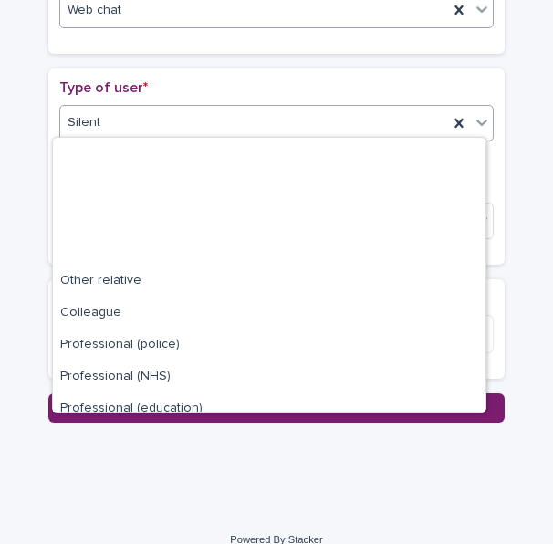
click at [161, 109] on div "Silent" at bounding box center [254, 123] width 388 height 30
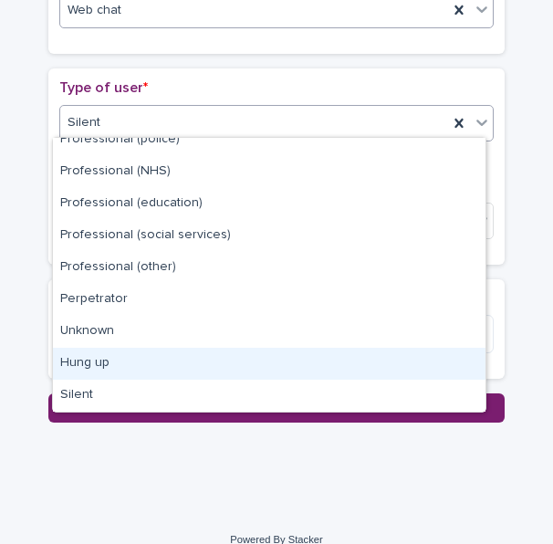
click at [91, 366] on div "Hung up" at bounding box center [269, 364] width 432 height 32
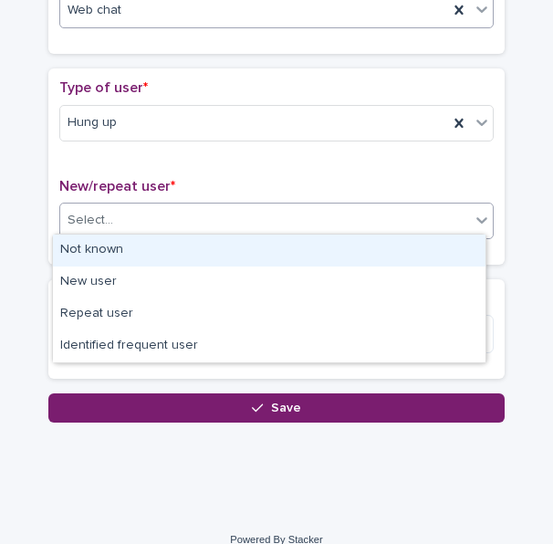
click at [124, 217] on div "Select..." at bounding box center [265, 220] width 410 height 30
drag, startPoint x: 106, startPoint y: 255, endPoint x: 106, endPoint y: 272, distance: 16.4
click at [106, 255] on div "Not known" at bounding box center [269, 250] width 432 height 32
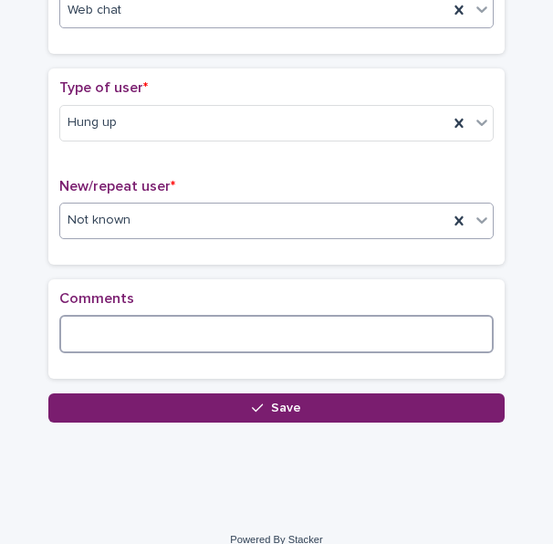
click at [112, 333] on textarea at bounding box center [276, 334] width 434 height 38
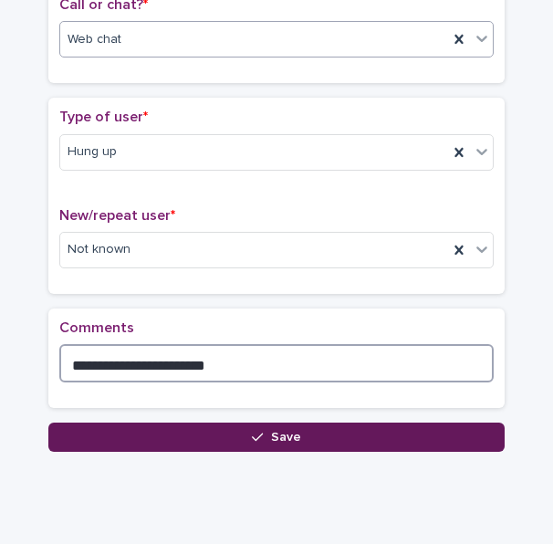
scroll to position [385, 0]
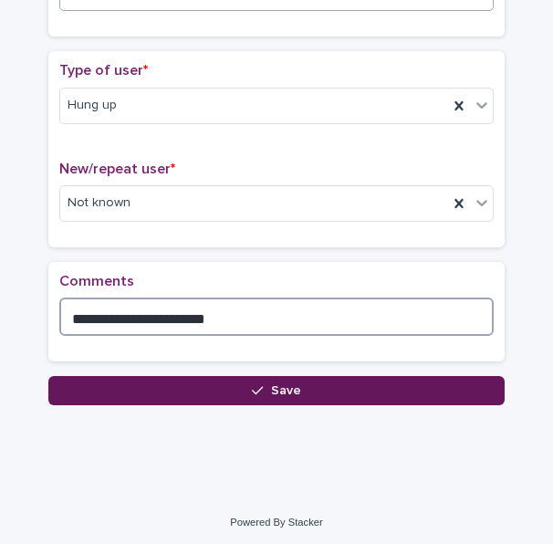
type textarea "**********"
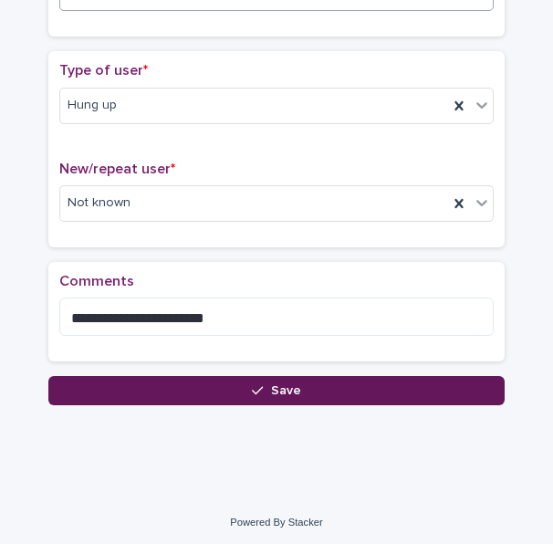
click at [210, 390] on button "Save" at bounding box center [276, 390] width 456 height 29
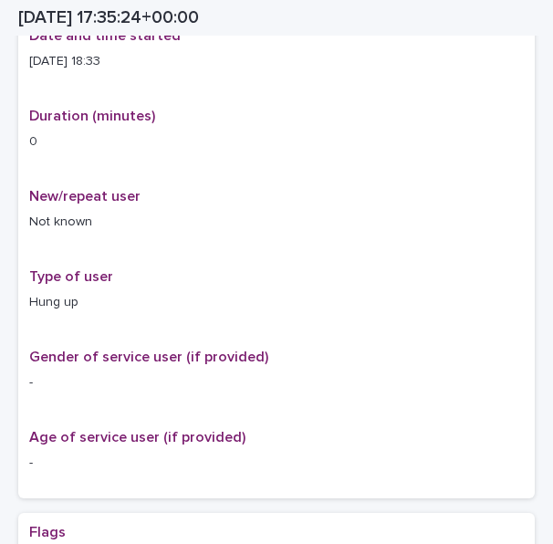
scroll to position [396, 0]
